Goal: Register for event/course

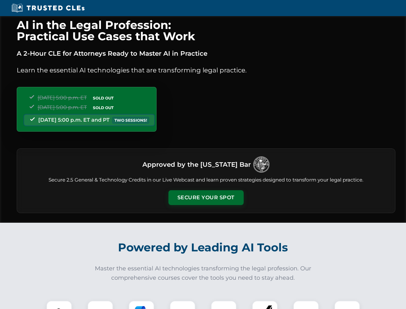
click at [206, 197] on button "Secure Your Spot" at bounding box center [205, 197] width 75 height 15
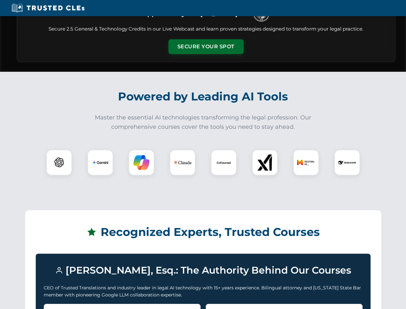
scroll to position [557, 0]
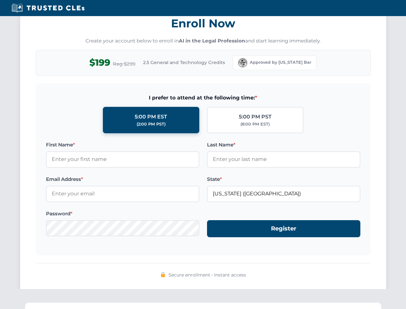
click at [59, 304] on div "AI in the Legal Profession: Practical Use Cases that Work A 2-Hour CLE for Atto…" at bounding box center [203, 210] width 406 height 1503
